Goal: Task Accomplishment & Management: Complete application form

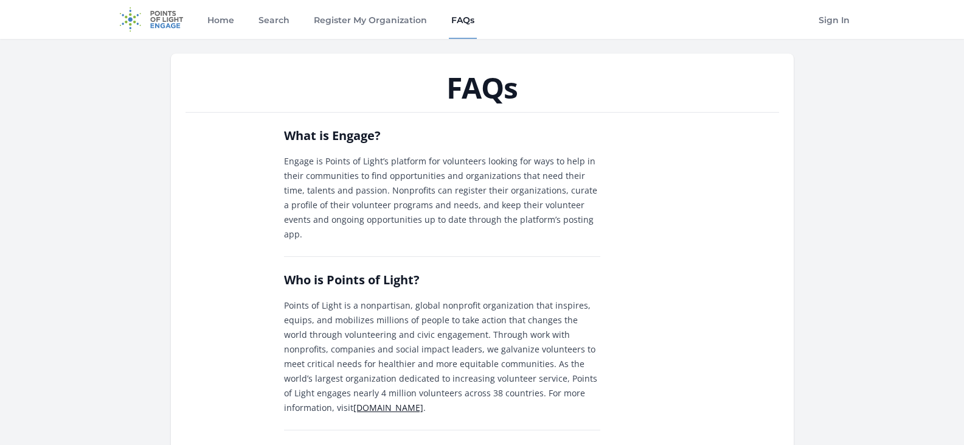
click at [472, 23] on link "FAQs" at bounding box center [463, 19] width 28 height 39
click at [272, 22] on link "Search" at bounding box center [274, 19] width 36 height 39
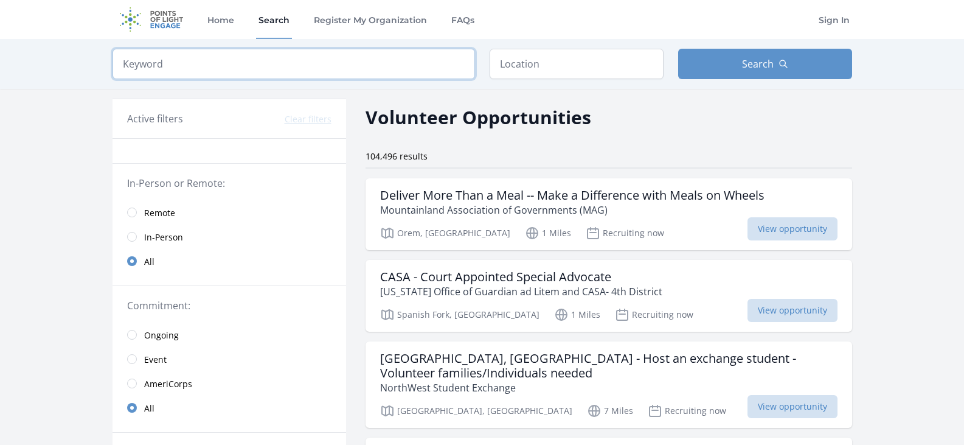
click at [244, 76] on input "search" at bounding box center [294, 64] width 362 height 30
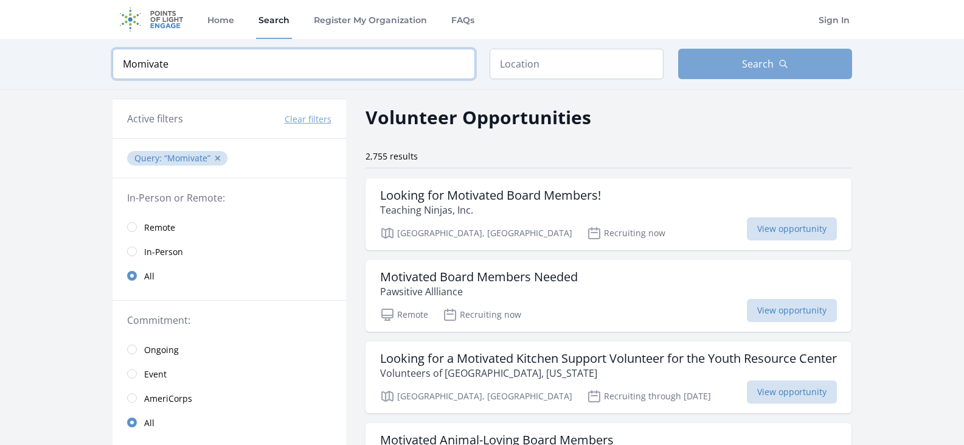
type input "Momivate"
click at [766, 57] on span "Search" at bounding box center [758, 64] width 32 height 15
click at [761, 77] on button "Search" at bounding box center [765, 64] width 174 height 30
click at [797, 69] on button "Search" at bounding box center [765, 64] width 174 height 30
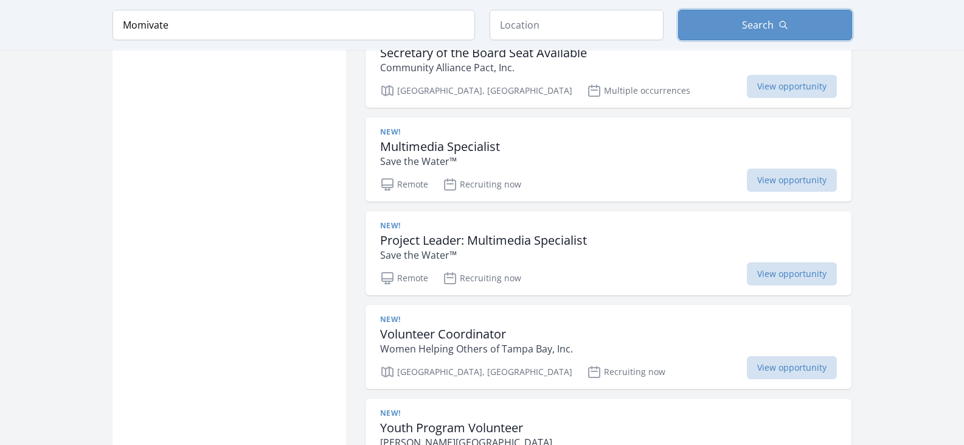
scroll to position [973, 0]
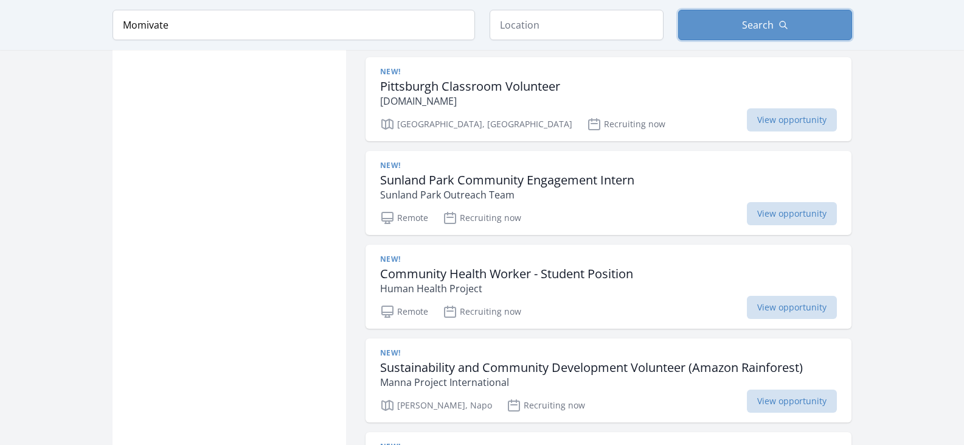
scroll to position [3325, 0]
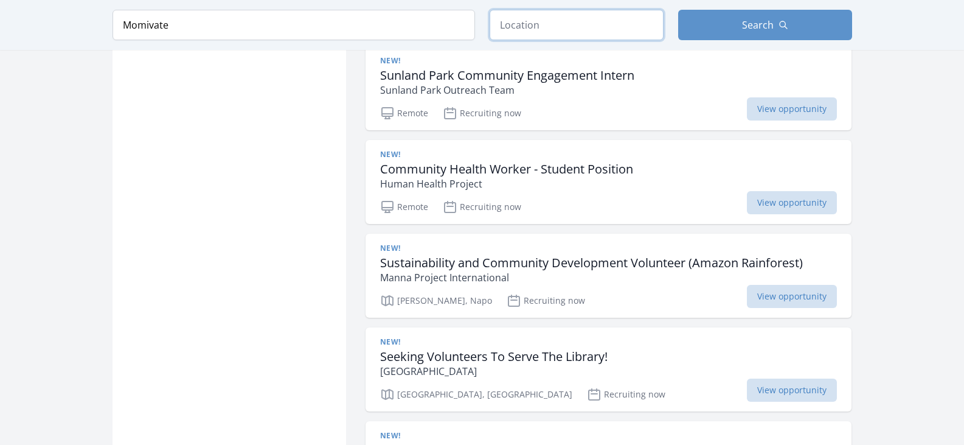
click at [592, 22] on input "text" at bounding box center [577, 25] width 174 height 30
click at [749, 19] on span "Search" at bounding box center [758, 25] width 32 height 15
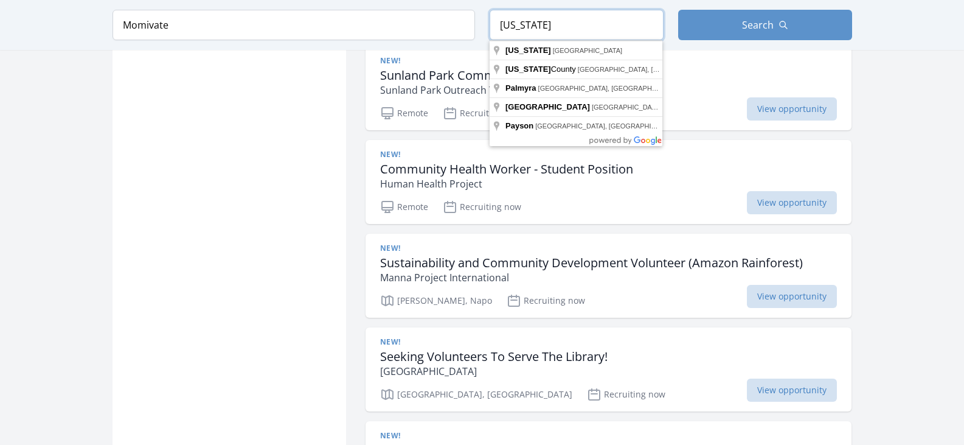
click at [572, 24] on input "Utah" at bounding box center [577, 25] width 174 height 30
type input "Utah, USA"
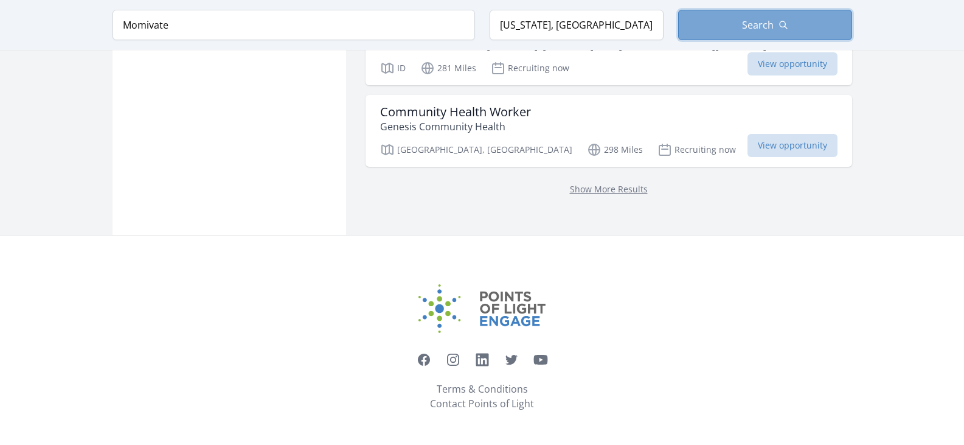
click at [785, 32] on button "Search" at bounding box center [765, 25] width 174 height 30
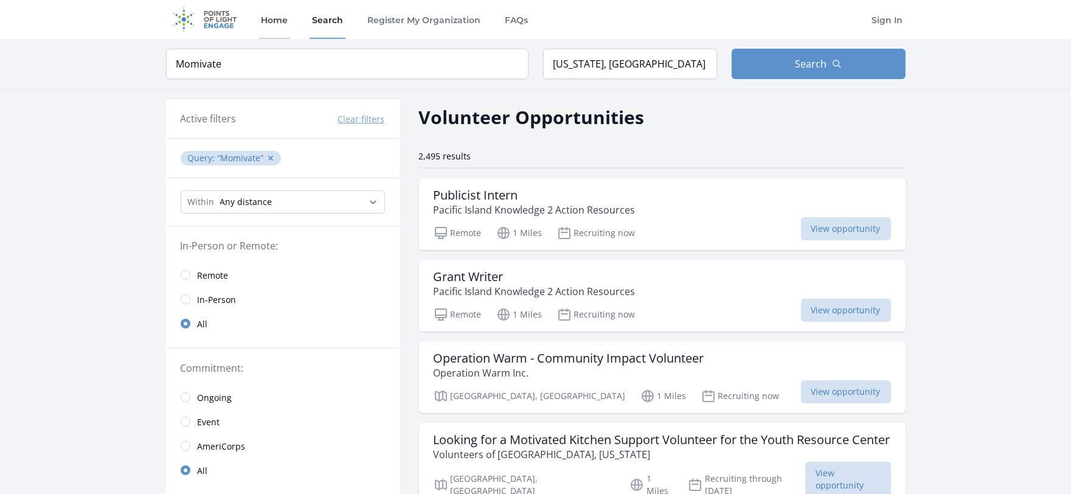
click at [286, 15] on link "Home" at bounding box center [274, 19] width 32 height 39
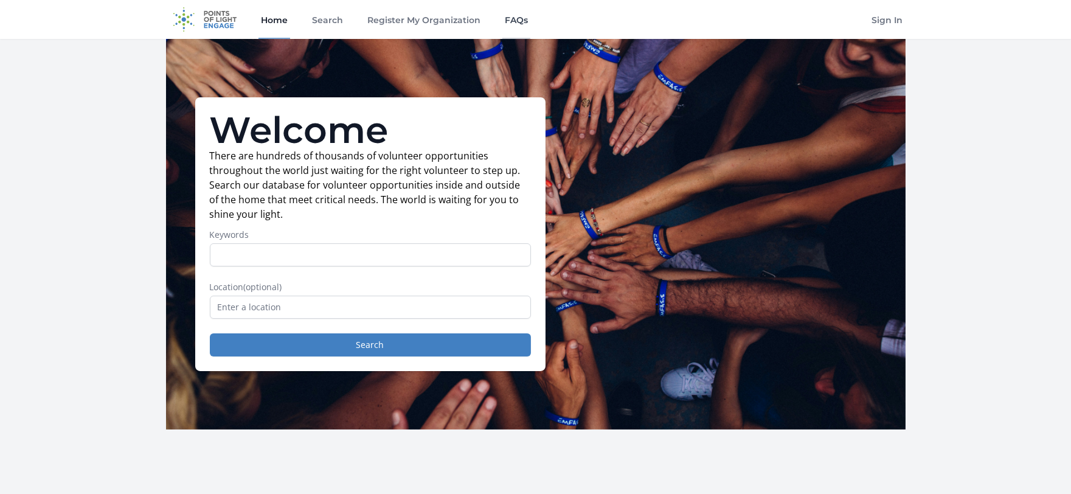
click at [521, 19] on link "FAQs" at bounding box center [516, 19] width 28 height 39
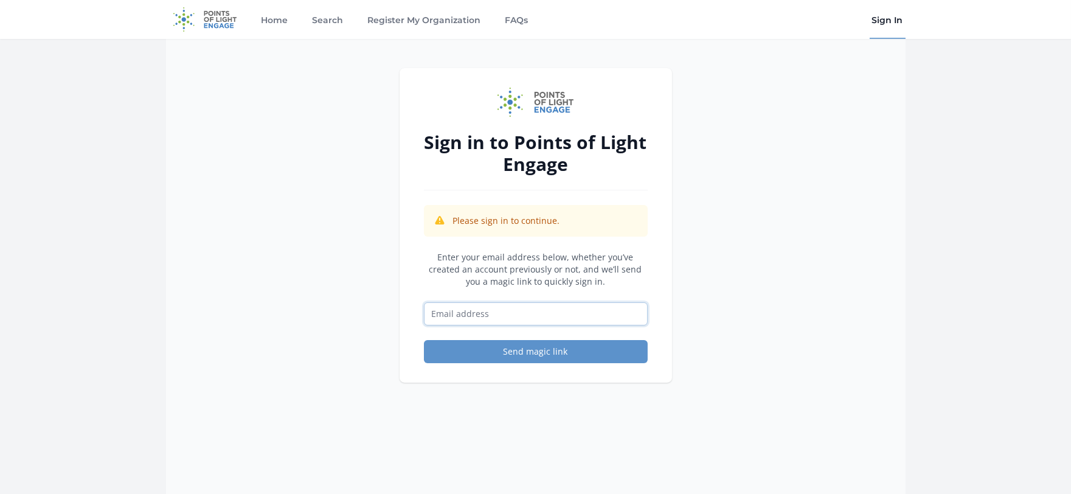
click at [601, 311] on input "Email address" at bounding box center [536, 313] width 224 height 23
type input "[EMAIL_ADDRESS][DOMAIN_NAME]"
click at [567, 348] on button "Send magic link" at bounding box center [536, 351] width 224 height 23
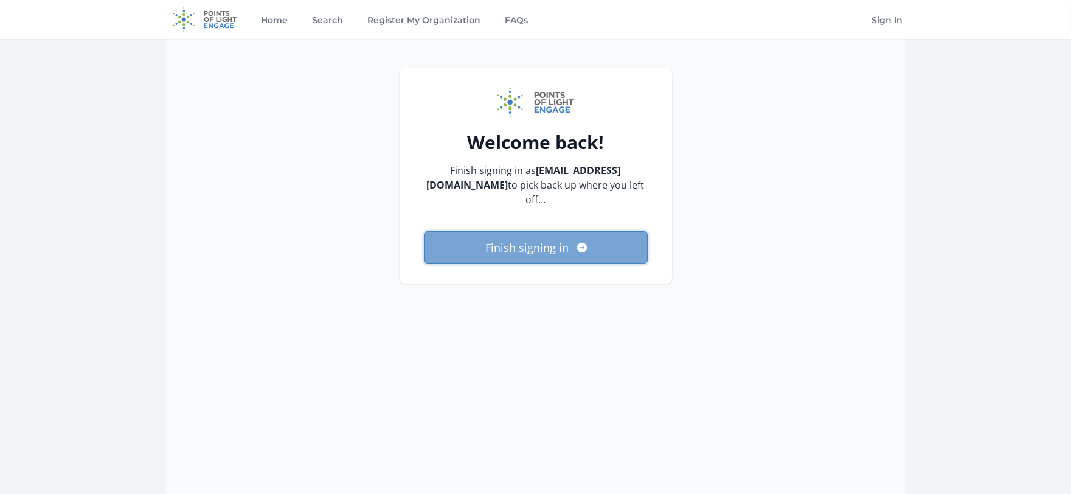
click at [581, 241] on icon "submit" at bounding box center [582, 247] width 12 height 12
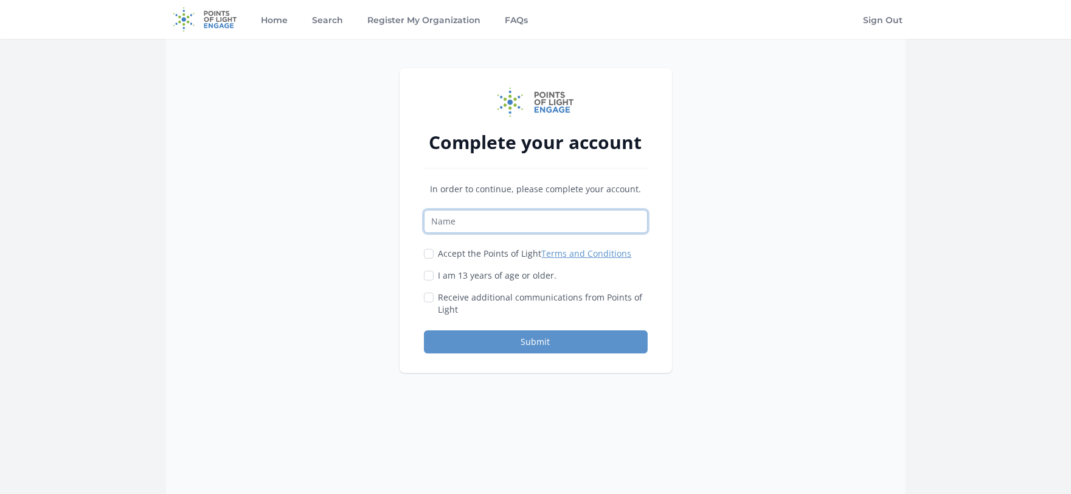
click at [540, 222] on input "Name" at bounding box center [536, 221] width 224 height 23
click at [545, 226] on input "Name" at bounding box center [536, 221] width 224 height 23
click at [600, 254] on link "Terms and Conditions" at bounding box center [587, 254] width 90 height 12
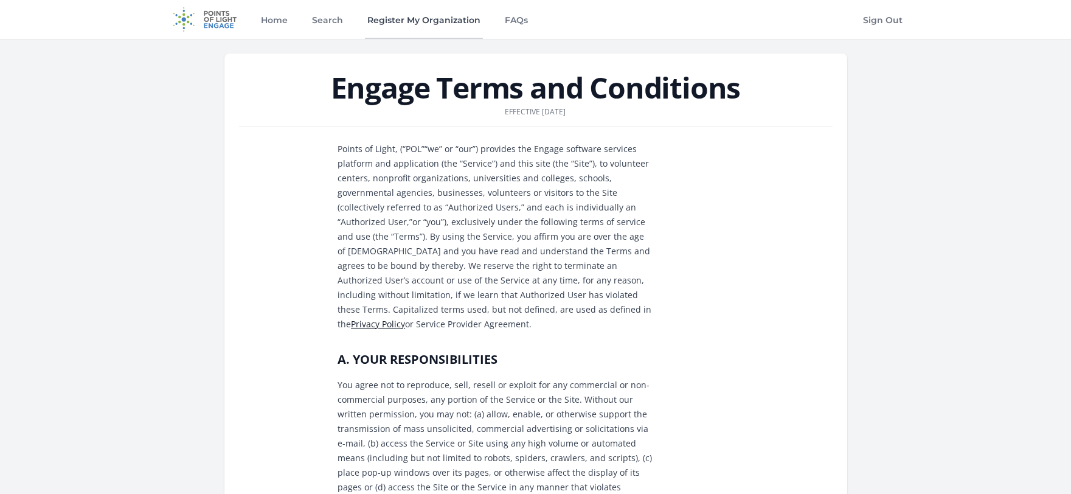
click at [407, 19] on link "Register My Organization" at bounding box center [424, 19] width 118 height 39
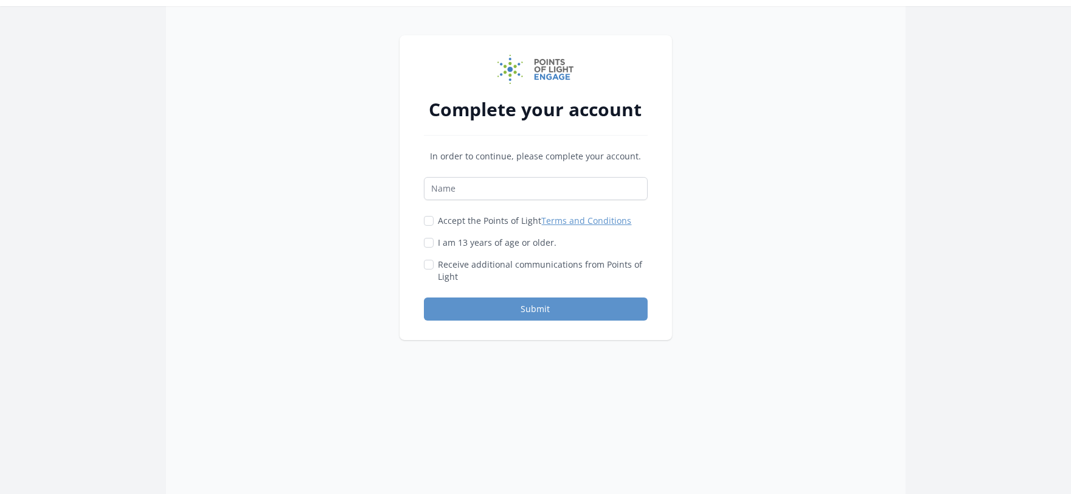
scroll to position [56, 0]
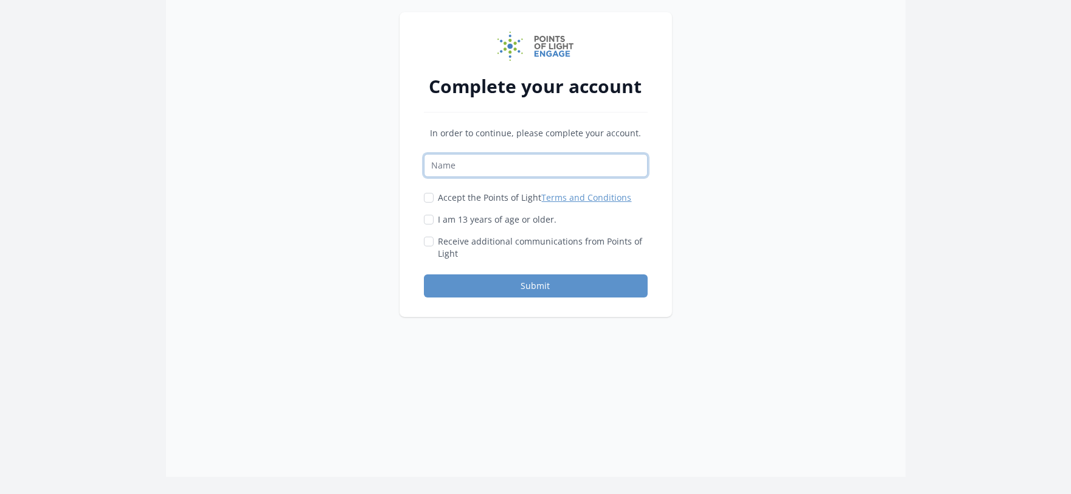
click at [604, 168] on input "Name" at bounding box center [536, 165] width 224 height 23
type input "[PERSON_NAME]"
click at [451, 198] on label "Accept the Points of Light Terms and Conditions" at bounding box center [534, 198] width 193 height 12
click at [434, 198] on input "Accept the Points of Light Terms and Conditions" at bounding box center [429, 198] width 10 height 10
checkbox input "true"
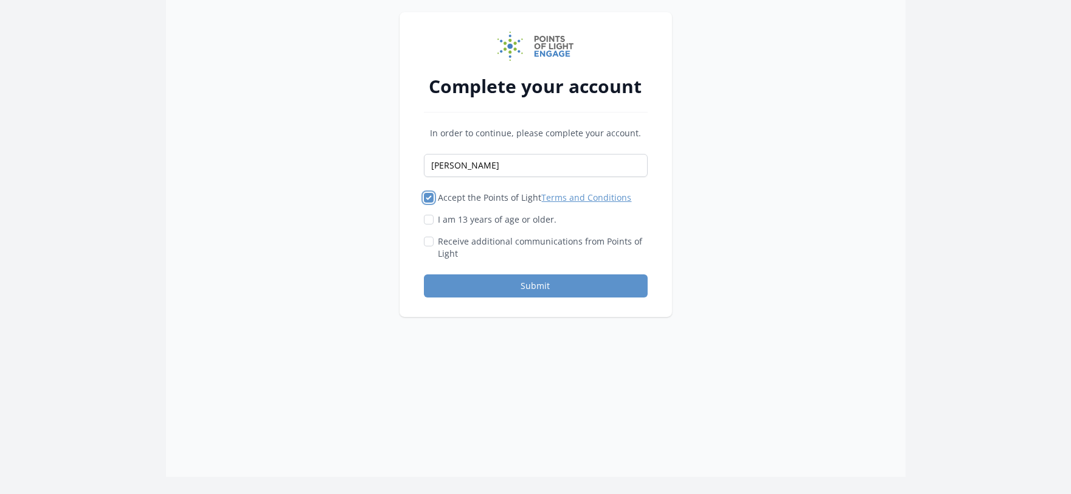
click at [447, 235] on label "Receive additional communications from Points of Light" at bounding box center [542, 247] width 209 height 24
click at [434, 237] on input "Receive additional communications from Points of Light" at bounding box center [429, 242] width 10 height 10
checkbox input "true"
click at [428, 216] on input "I am 13 years of age or older." at bounding box center [429, 220] width 10 height 10
checkbox input "true"
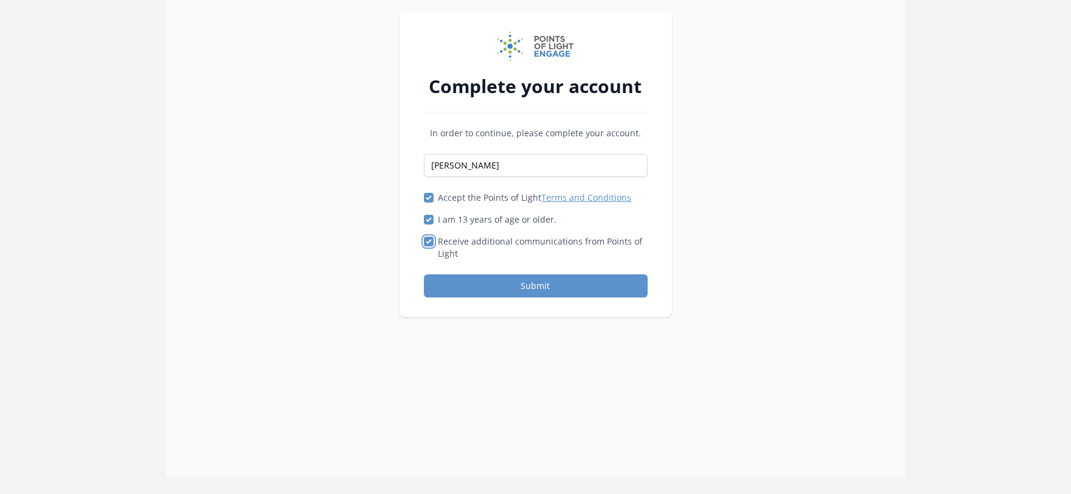
click at [428, 246] on input "Receive additional communications from Points of Light" at bounding box center [429, 242] width 10 height 10
click at [429, 237] on input "Receive additional communications from Points of Light" at bounding box center [429, 242] width 10 height 10
click at [439, 241] on label "Receive additional communications from Points of Light" at bounding box center [542, 247] width 209 height 24
click at [434, 241] on input "Receive additional communications from Points of Light" at bounding box center [429, 242] width 10 height 10
checkbox input "false"
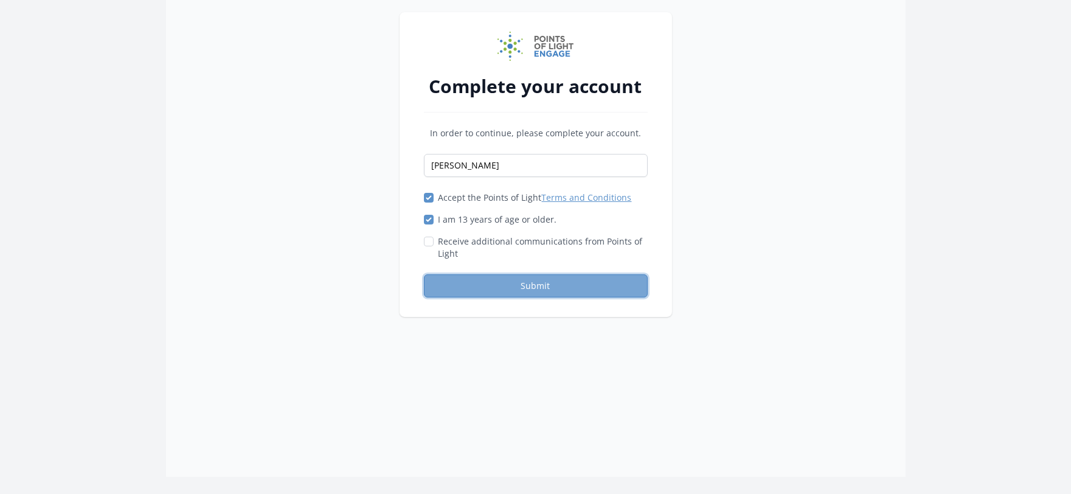
click at [514, 282] on button "Submit" at bounding box center [536, 285] width 224 height 23
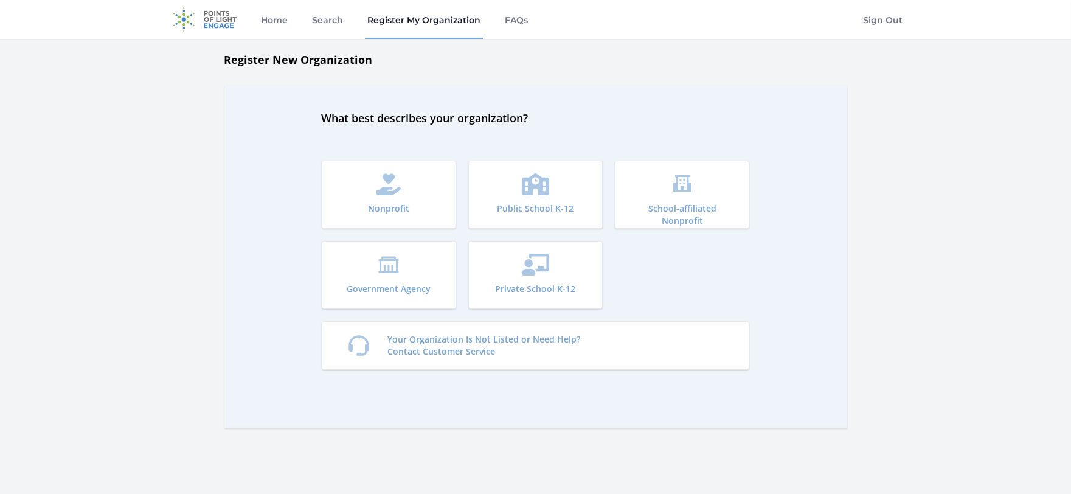
click at [393, 184] on icon "submit" at bounding box center [388, 184] width 25 height 22
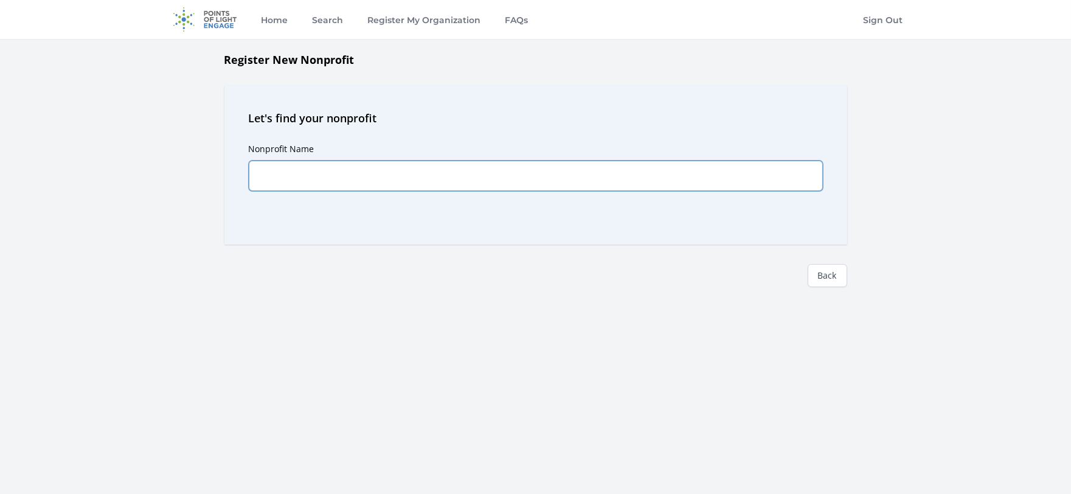
click at [733, 186] on input "Nonprofit Name" at bounding box center [536, 176] width 574 height 30
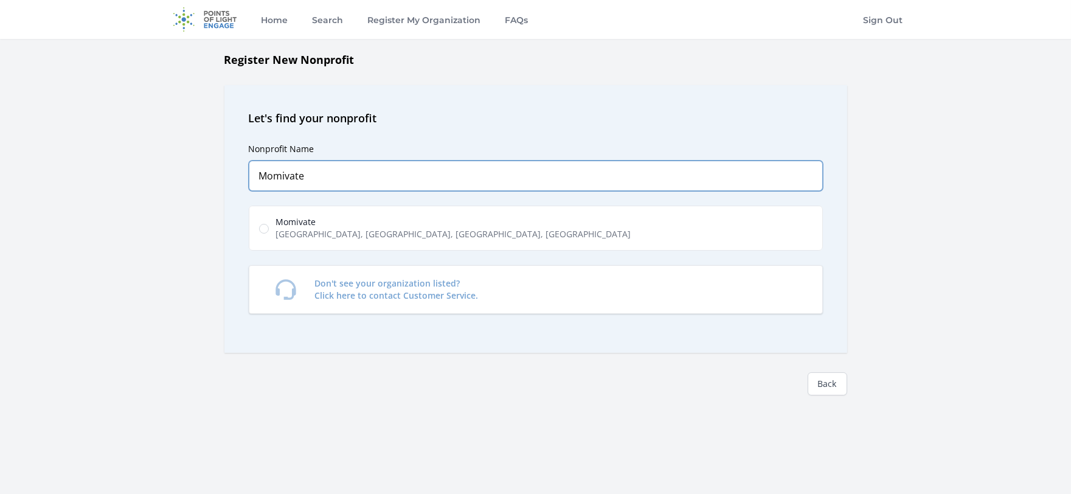
type input "Momivate"
click at [649, 240] on label "Momivate [GEOGRAPHIC_DATA], [GEOGRAPHIC_DATA], [GEOGRAPHIC_DATA], [GEOGRAPHIC_D…" at bounding box center [536, 228] width 574 height 45
click at [269, 234] on input "Momivate [GEOGRAPHIC_DATA], [GEOGRAPHIC_DATA], [GEOGRAPHIC_DATA], [GEOGRAPHIC_D…" at bounding box center [264, 229] width 10 height 10
radio input "true"
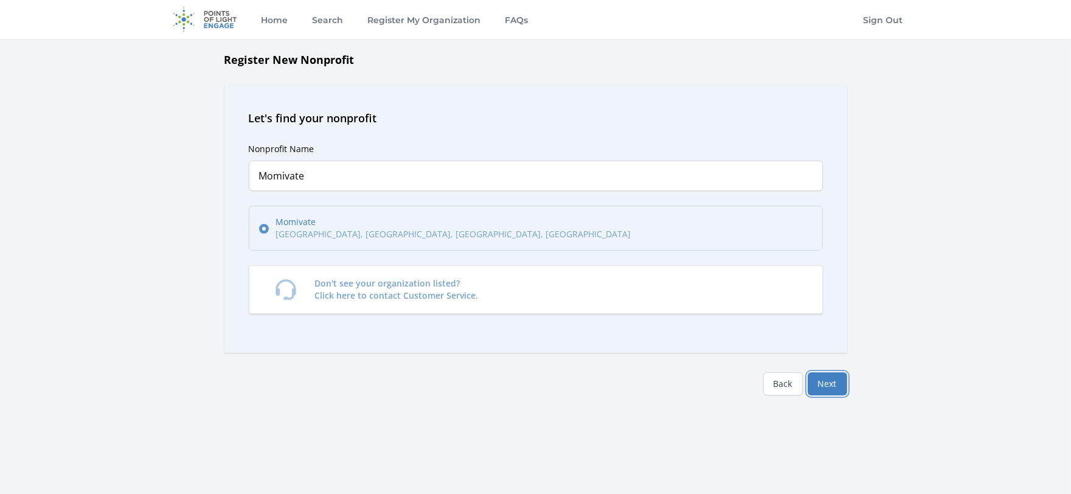
click at [840, 390] on button "Next" at bounding box center [828, 383] width 40 height 23
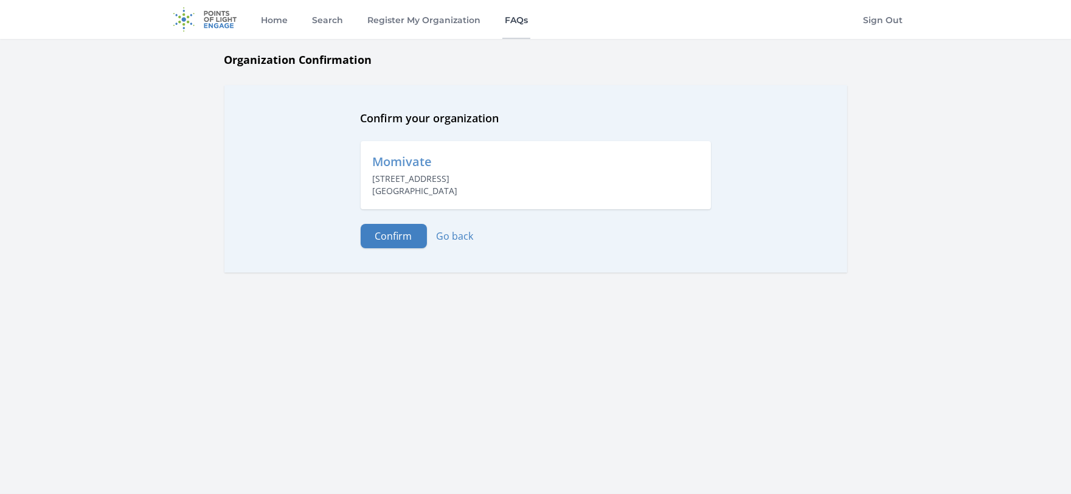
click at [513, 23] on link "FAQs" at bounding box center [516, 19] width 28 height 39
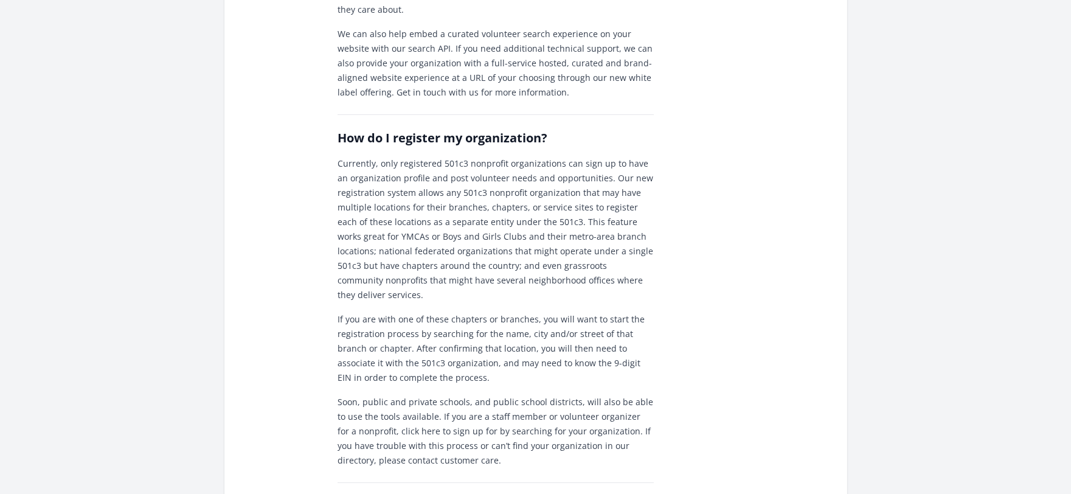
scroll to position [665, 0]
